Goal: Information Seeking & Learning: Find specific page/section

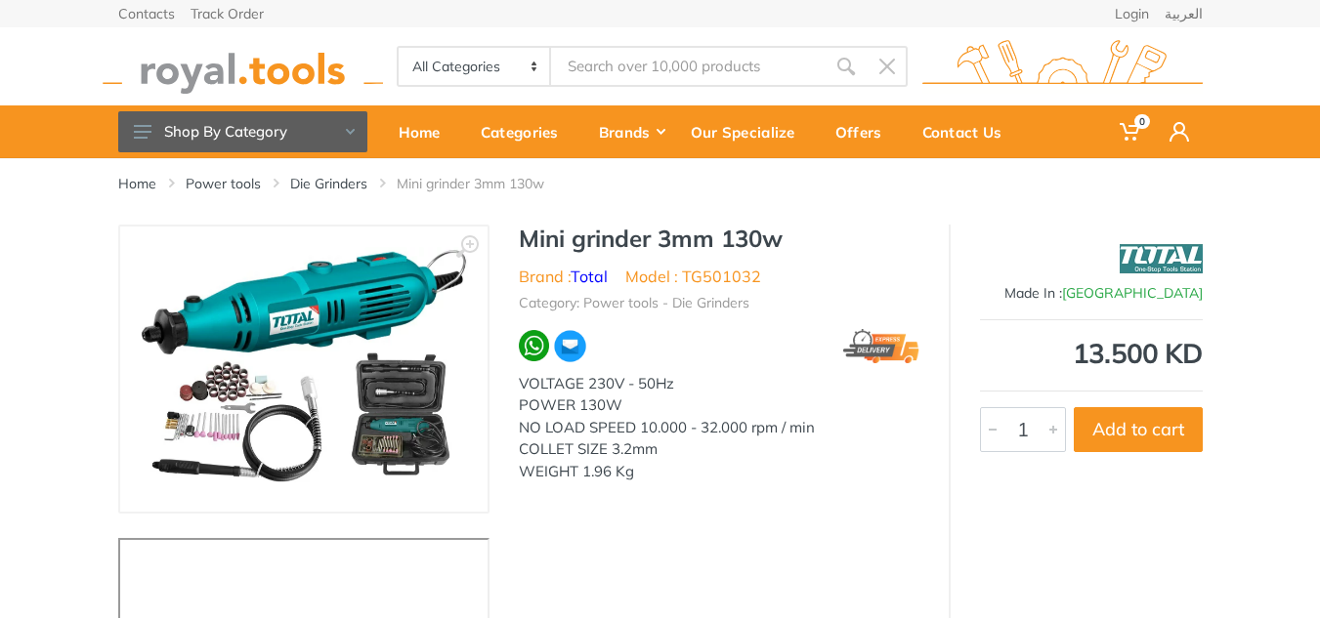
click at [720, 512] on div "‹ › Mini grinder 3mm 130w Brand : Total 1" at bounding box center [660, 490] width 1084 height 530
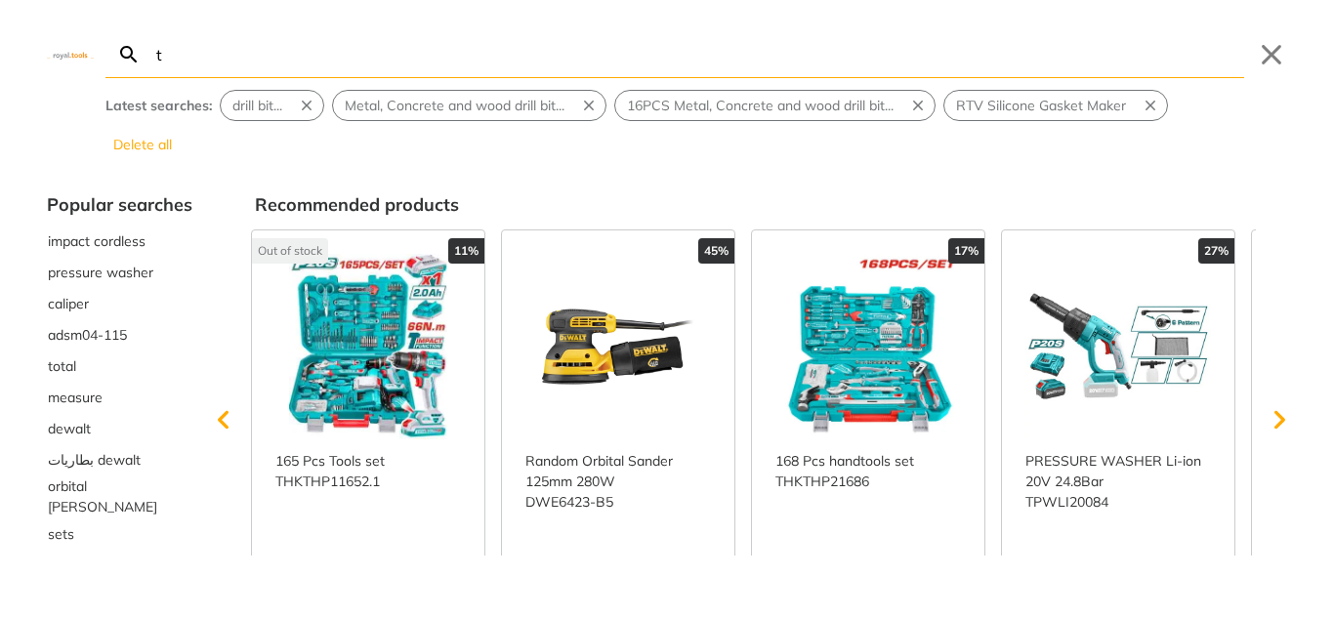
type input "t"
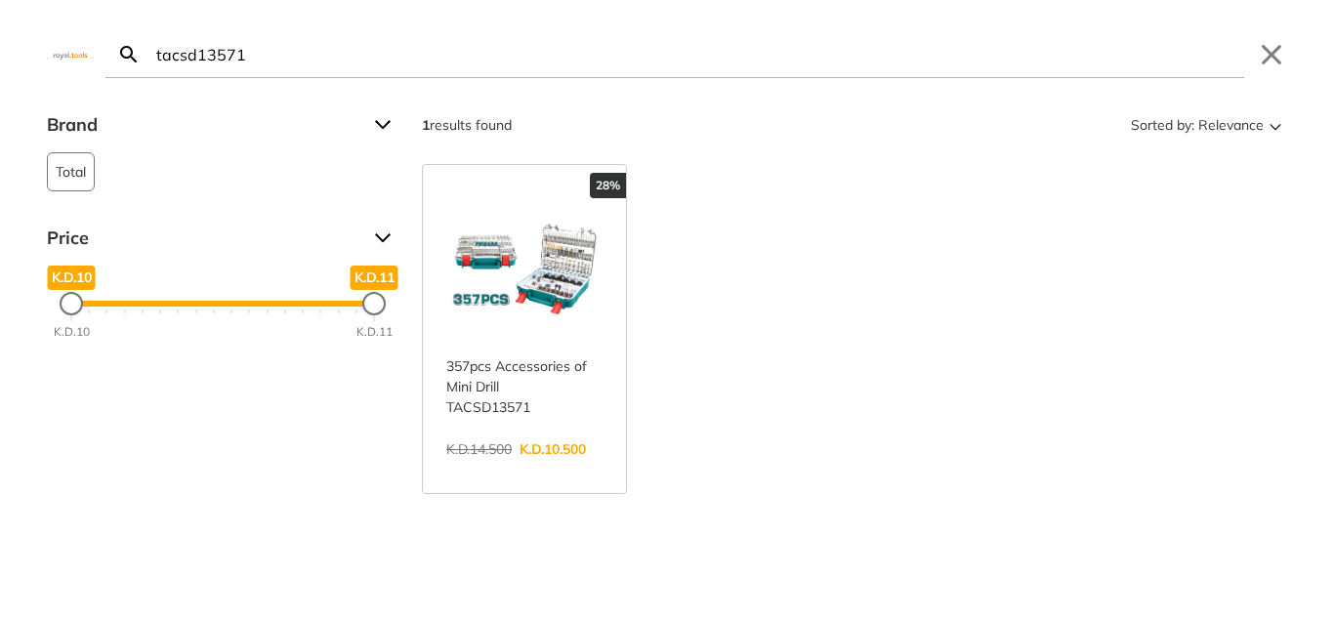
drag, startPoint x: 194, startPoint y: 53, endPoint x: 129, endPoint y: 53, distance: 65.4
click at [129, 53] on form "tacsd13571 Search Submit" at bounding box center [674, 54] width 1139 height 47
type input "TACSD13571"
click at [469, 470] on link "View more →" at bounding box center [524, 470] width 156 height 0
click at [704, 77] on body "0 0" at bounding box center [667, 309] width 1334 height 618
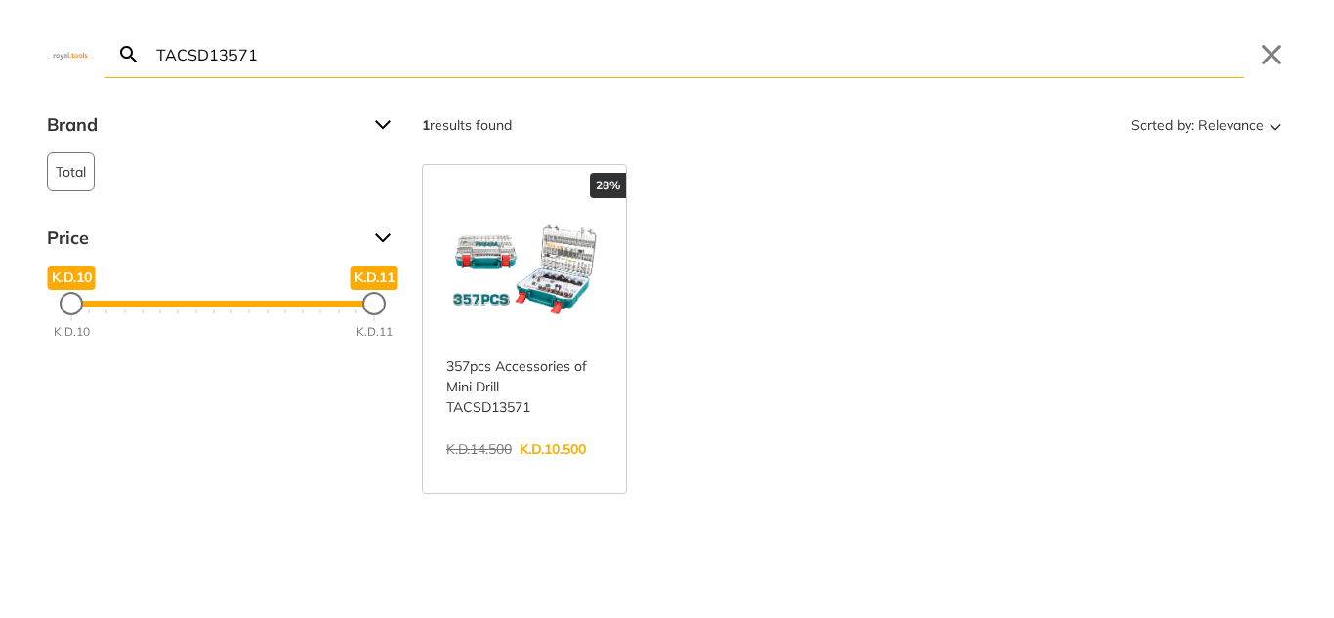
click at [498, 470] on link "View more →" at bounding box center [524, 470] width 156 height 0
